Goal: Check status

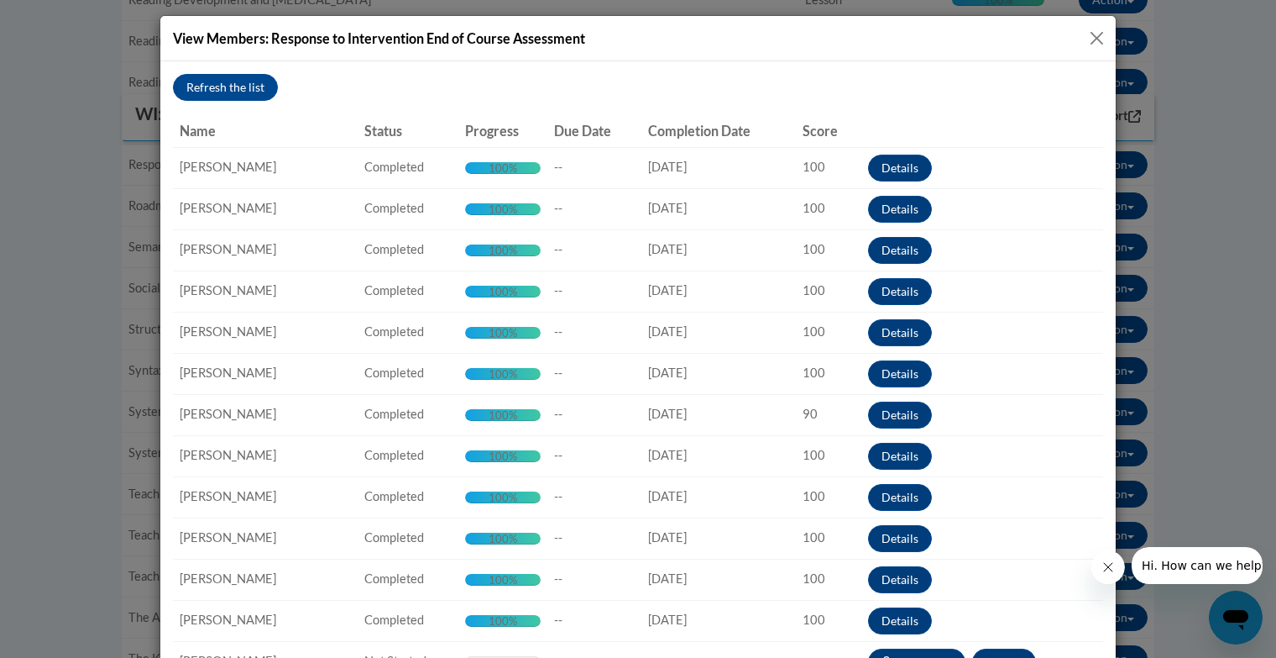
scroll to position [1127, 0]
click at [1092, 44] on button "Close" at bounding box center [1097, 38] width 21 height 21
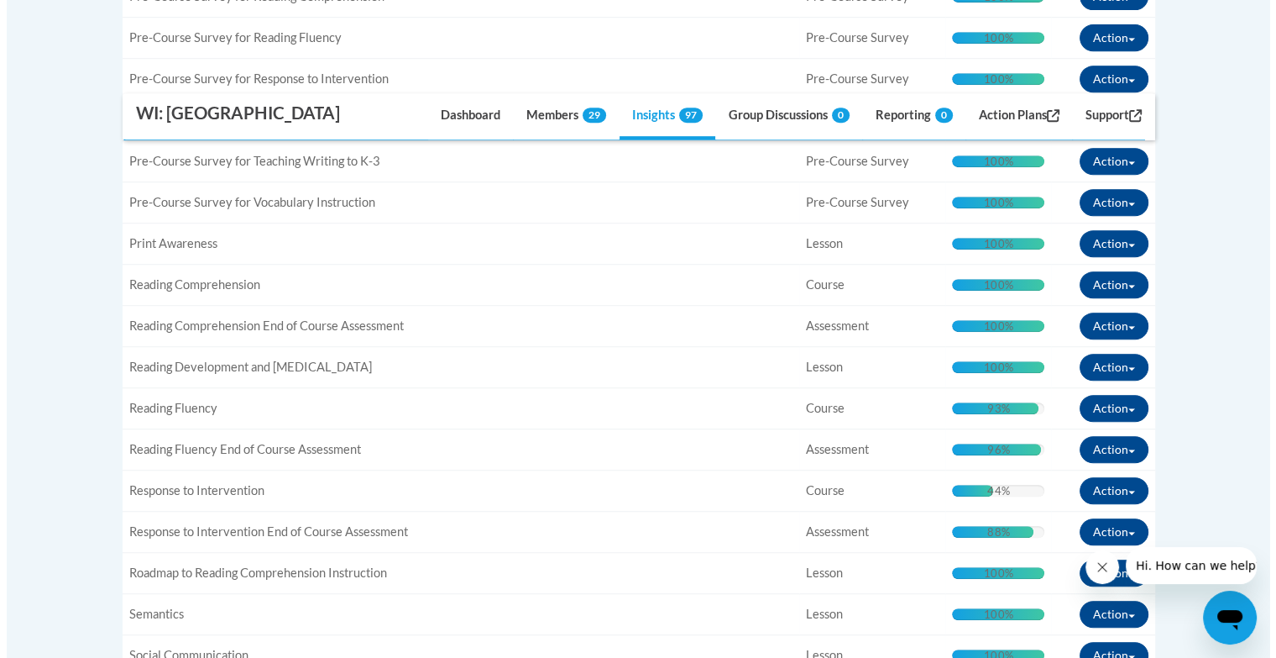
scroll to position [759, 0]
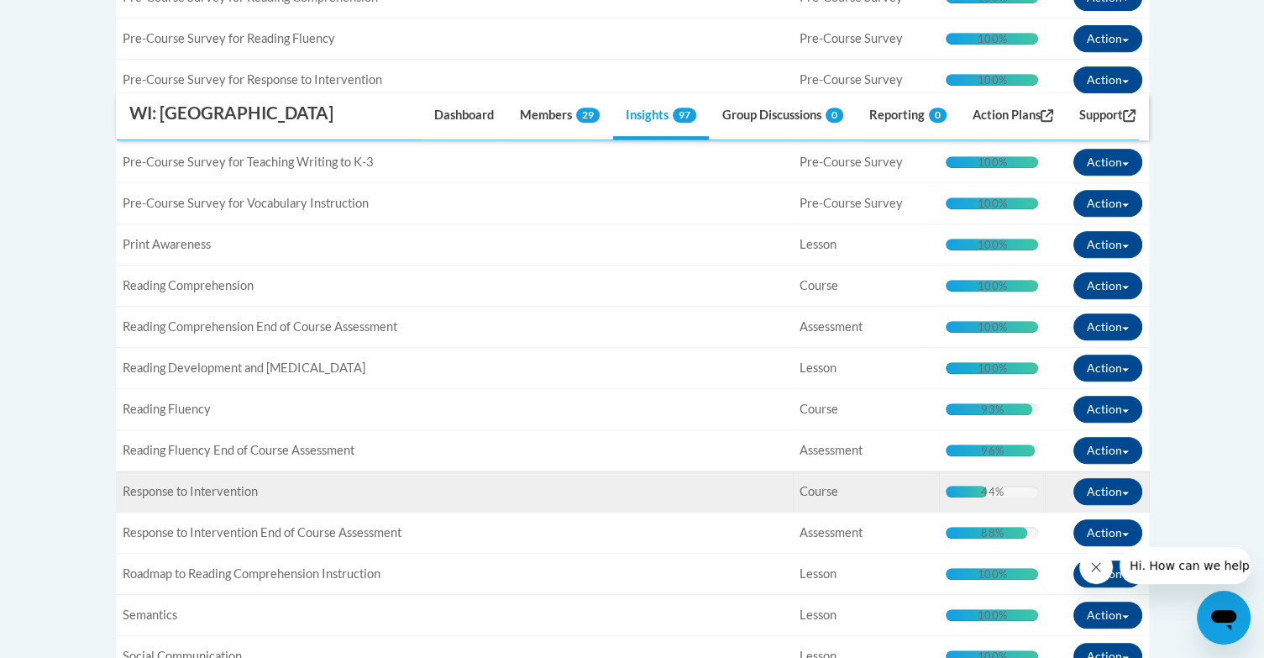
click at [998, 485] on div "44%" at bounding box center [992, 491] width 22 height 12
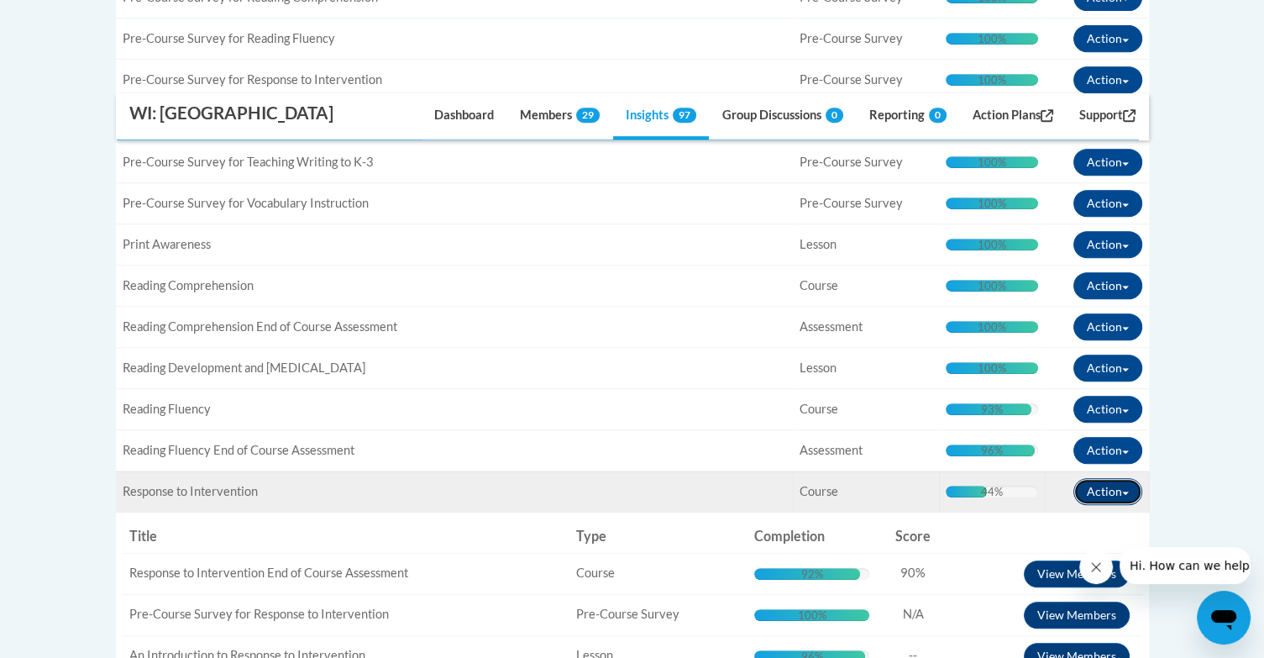
click at [1093, 478] on button "Action" at bounding box center [1107, 491] width 69 height 27
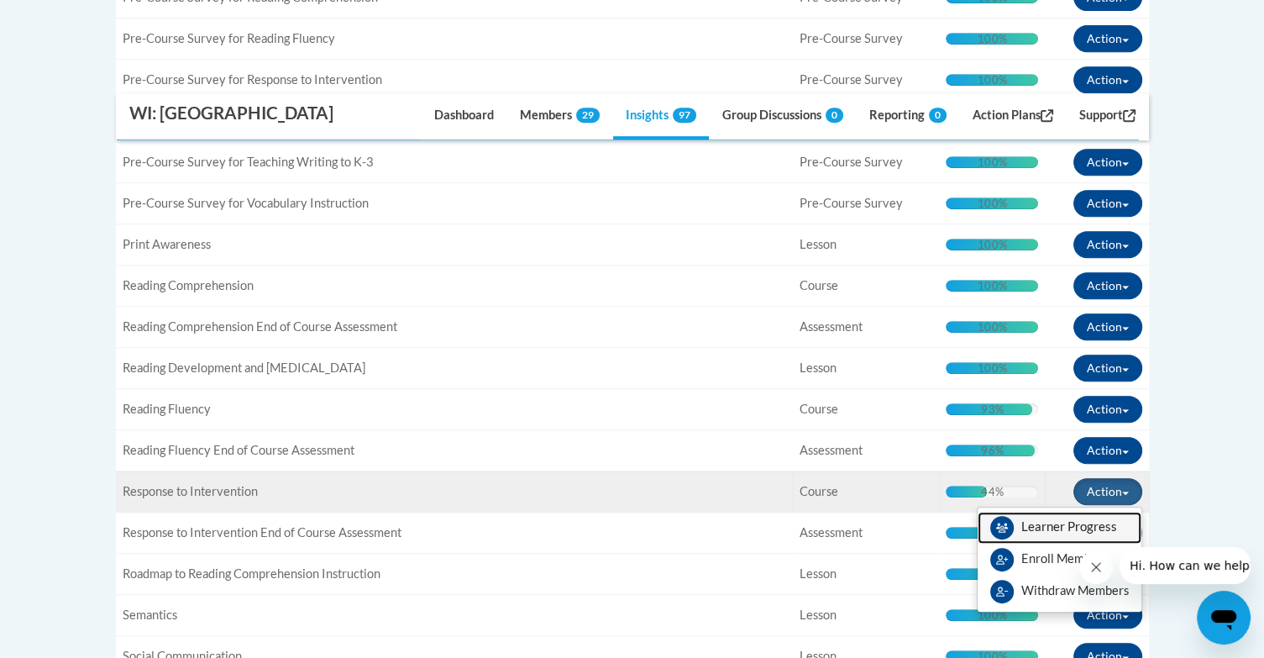
click at [1034, 531] on span "View Members" at bounding box center [1069, 531] width 96 height 0
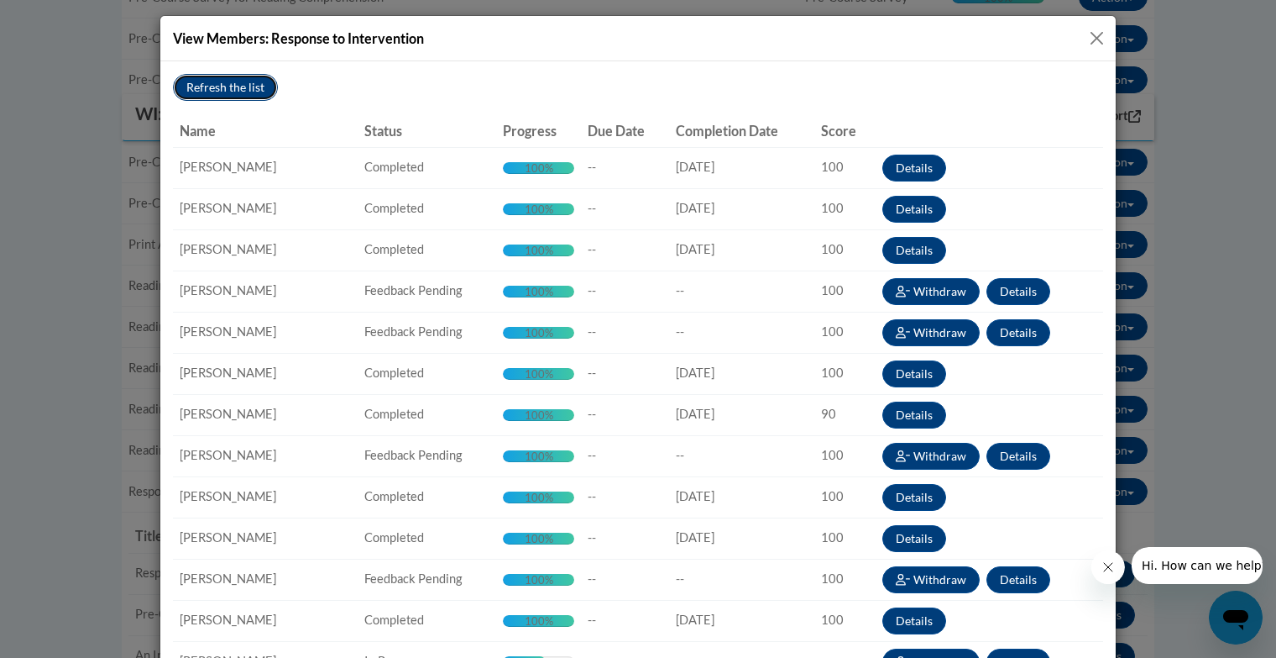
click at [244, 89] on button "Refresh the list" at bounding box center [225, 87] width 105 height 27
click at [1027, 291] on button "Details" at bounding box center [1019, 291] width 64 height 27
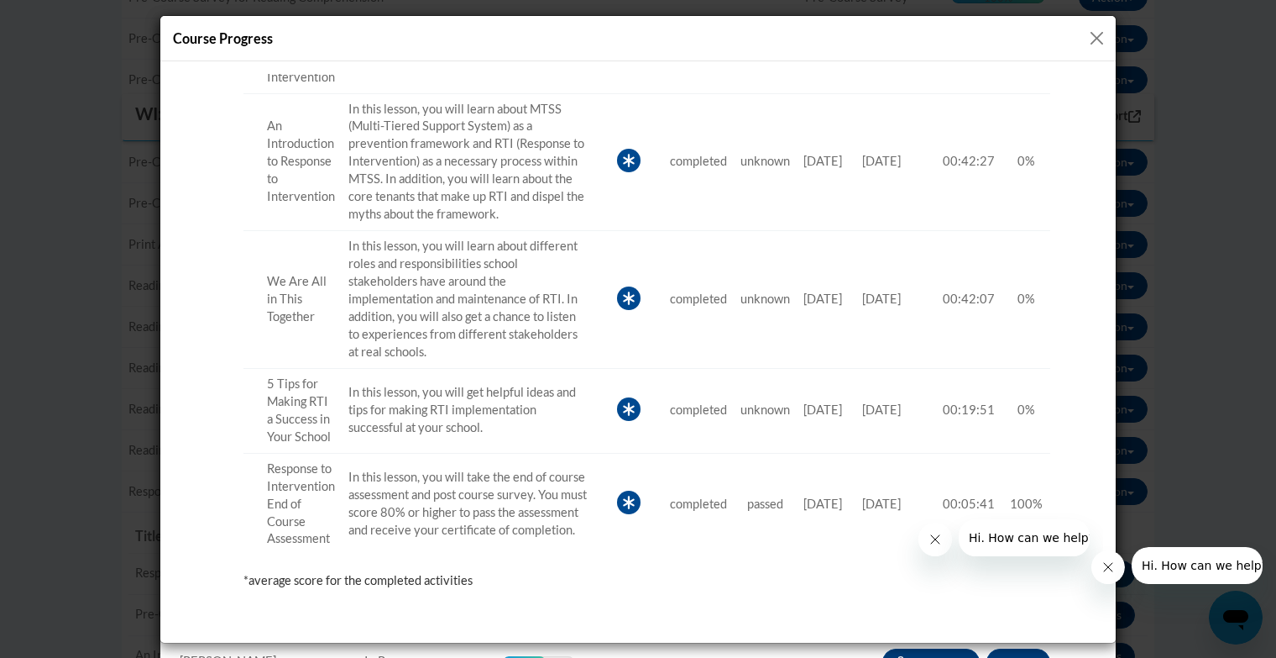
scroll to position [484, 0]
click at [1093, 39] on button "Close" at bounding box center [1097, 38] width 21 height 21
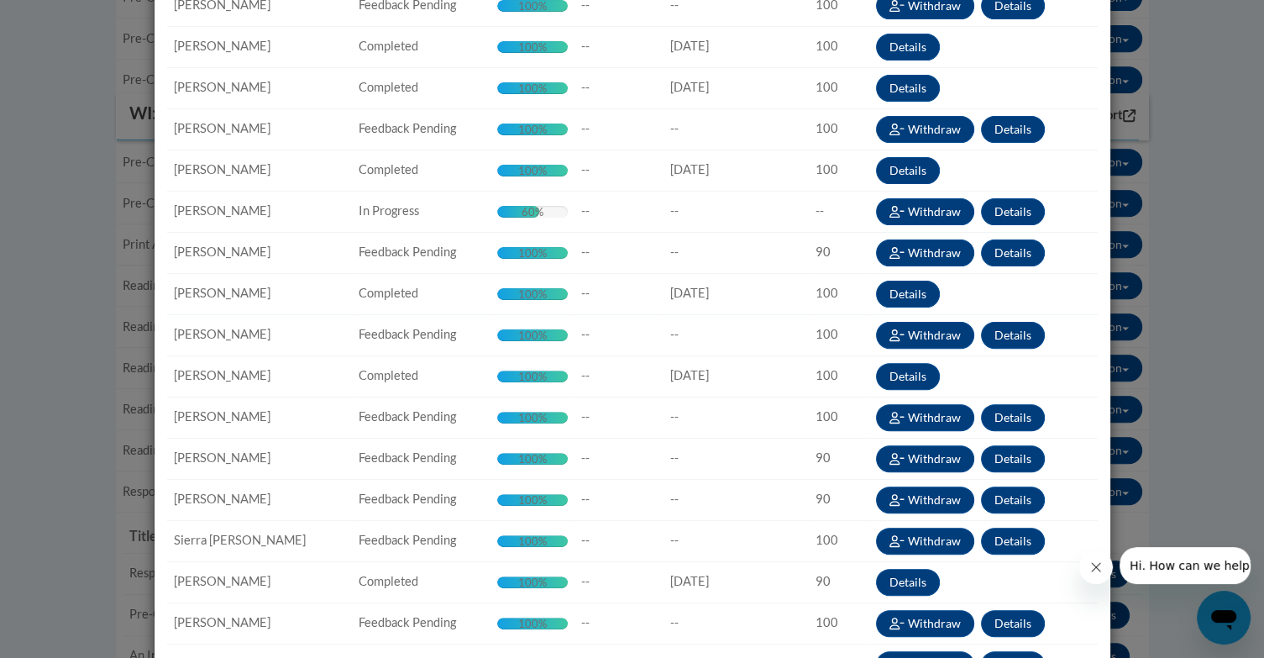
scroll to position [0, 0]
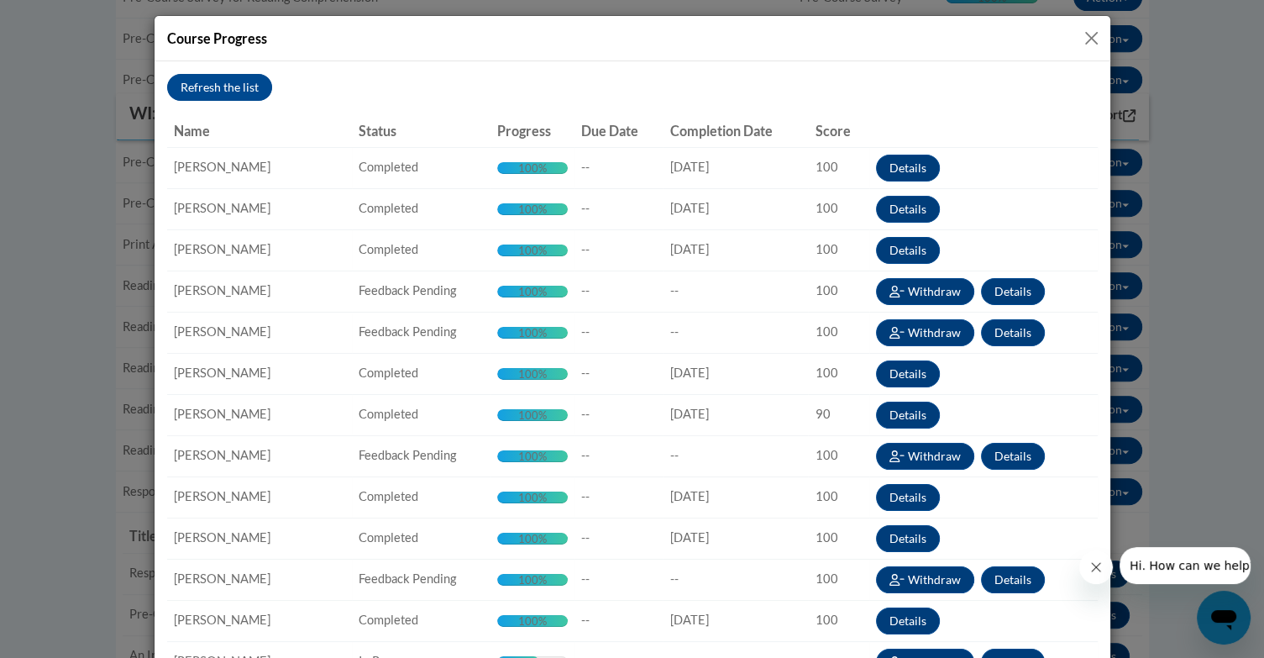
click at [1087, 37] on button "Close" at bounding box center [1091, 38] width 21 height 21
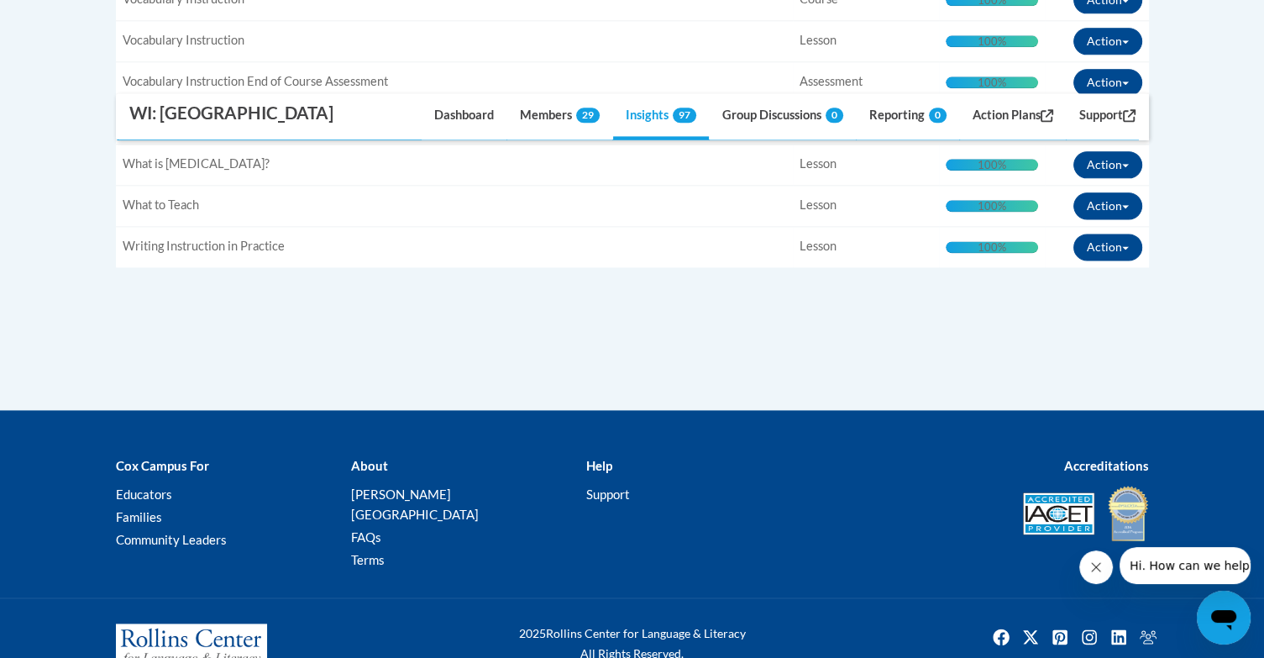
scroll to position [2183, 0]
